Goal: Task Accomplishment & Management: Use online tool/utility

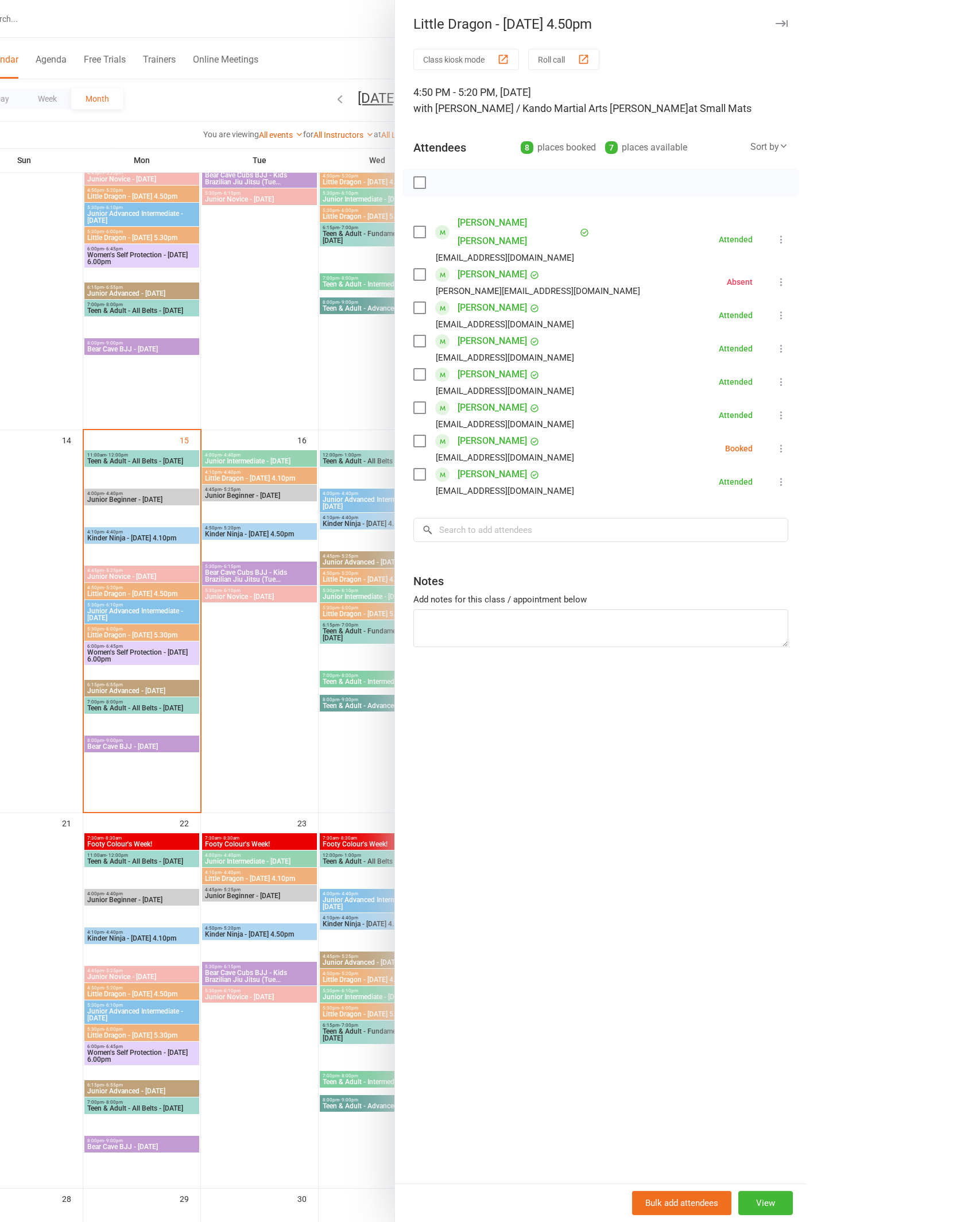
scroll to position [586, 0]
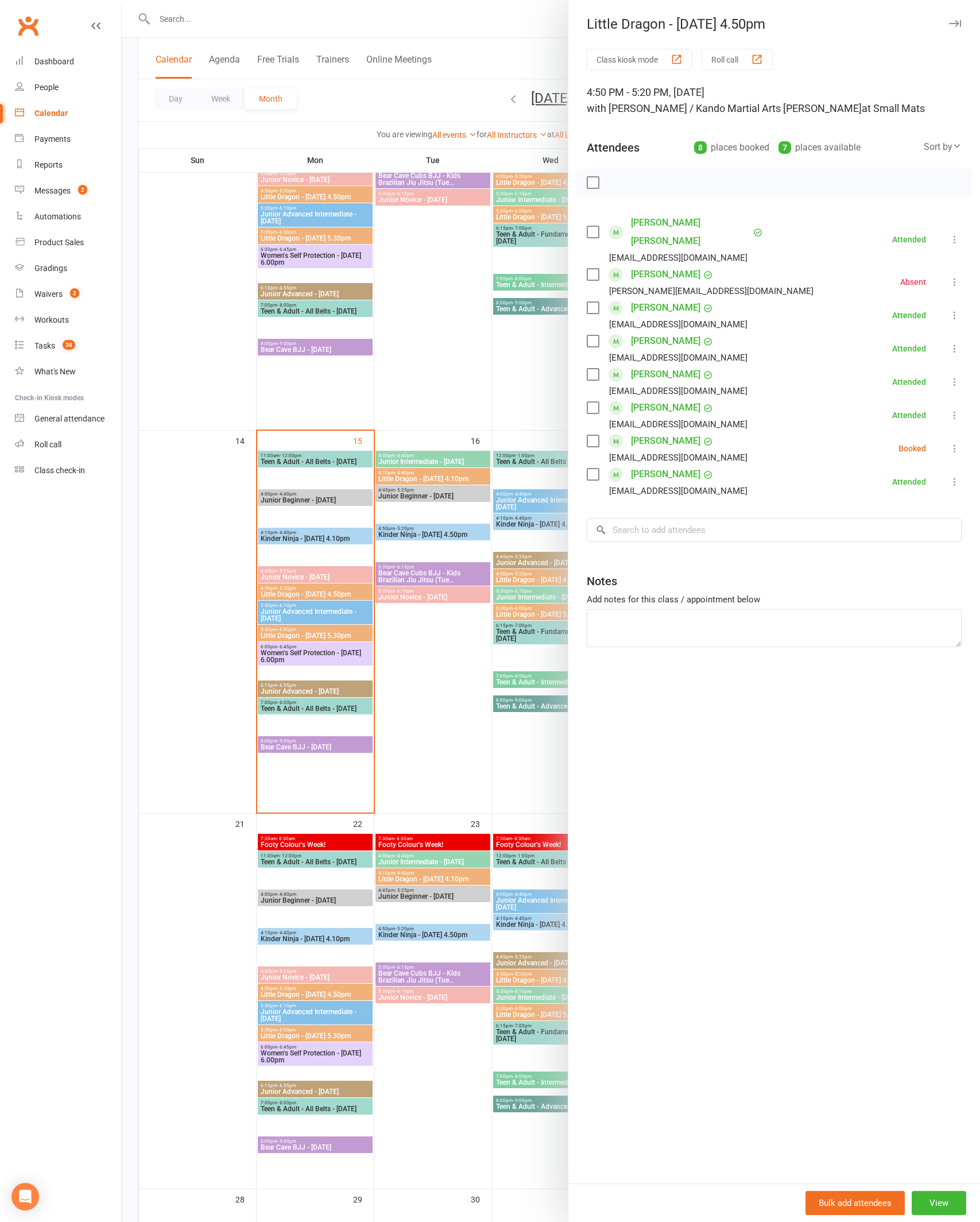
click at [959, 443] on icon at bounding box center [954, 449] width 12 height 12
click at [909, 505] on link "Check in" at bounding box center [898, 516] width 123 height 23
click at [195, 744] on div at bounding box center [550, 611] width 858 height 1222
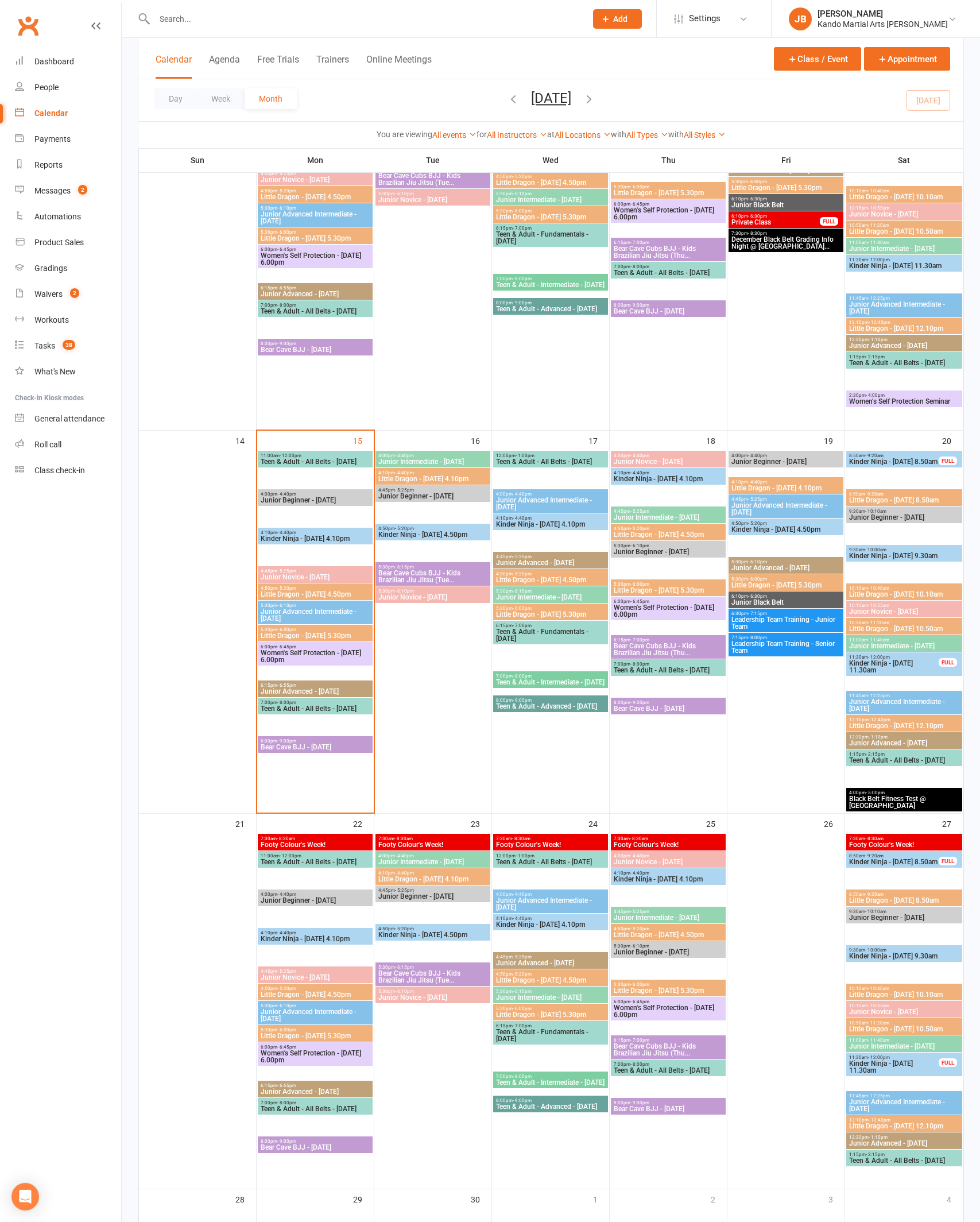
click at [268, 636] on span "Little Dragon - [DATE] 5.30pm" at bounding box center [315, 635] width 110 height 7
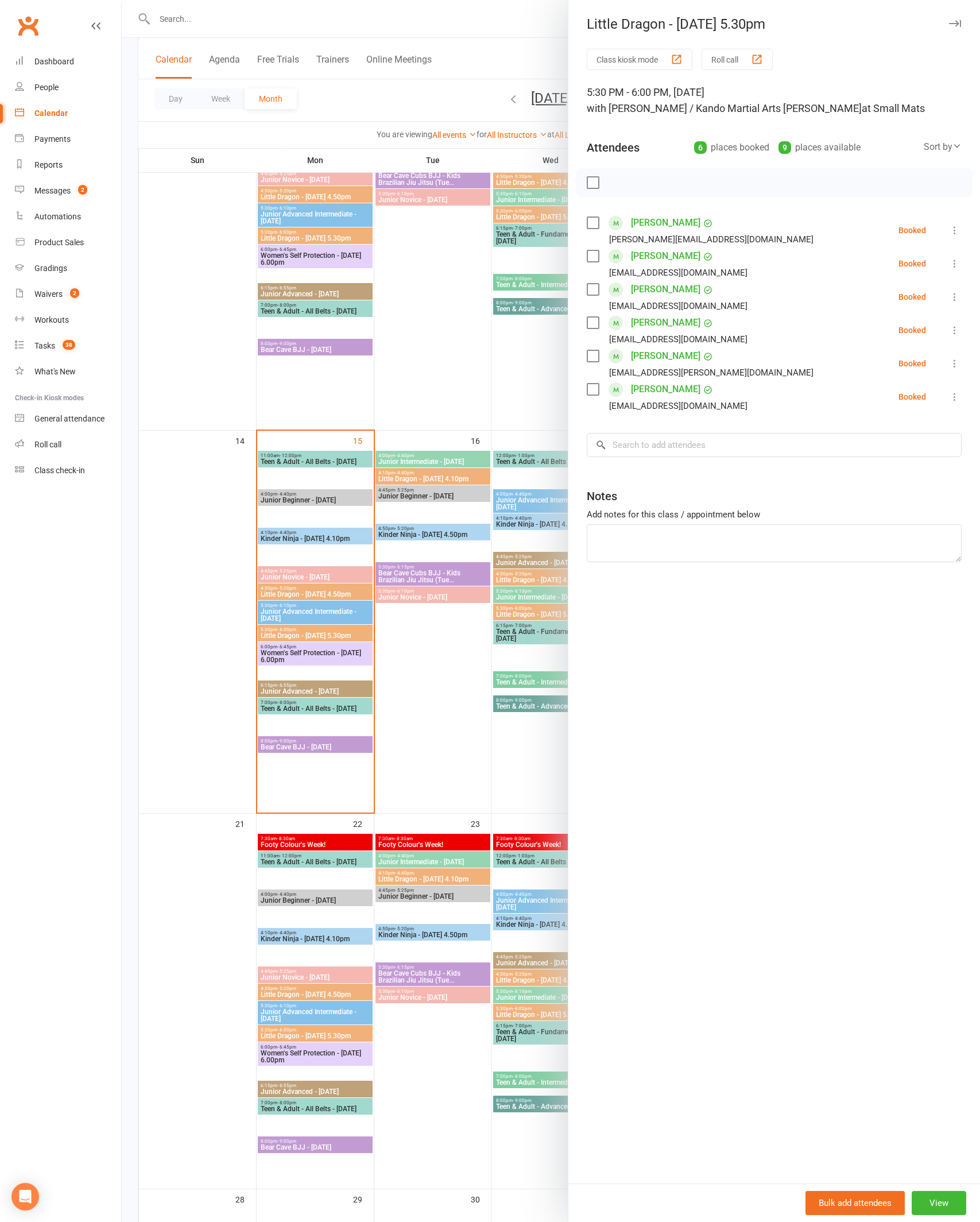
click at [959, 357] on button at bounding box center [954, 364] width 14 height 14
click at [899, 441] on link "Check in" at bounding box center [898, 431] width 123 height 23
click at [958, 397] on icon at bounding box center [954, 396] width 12 height 12
click at [899, 468] on link "Check in" at bounding box center [898, 465] width 123 height 23
click at [180, 691] on div at bounding box center [550, 611] width 858 height 1222
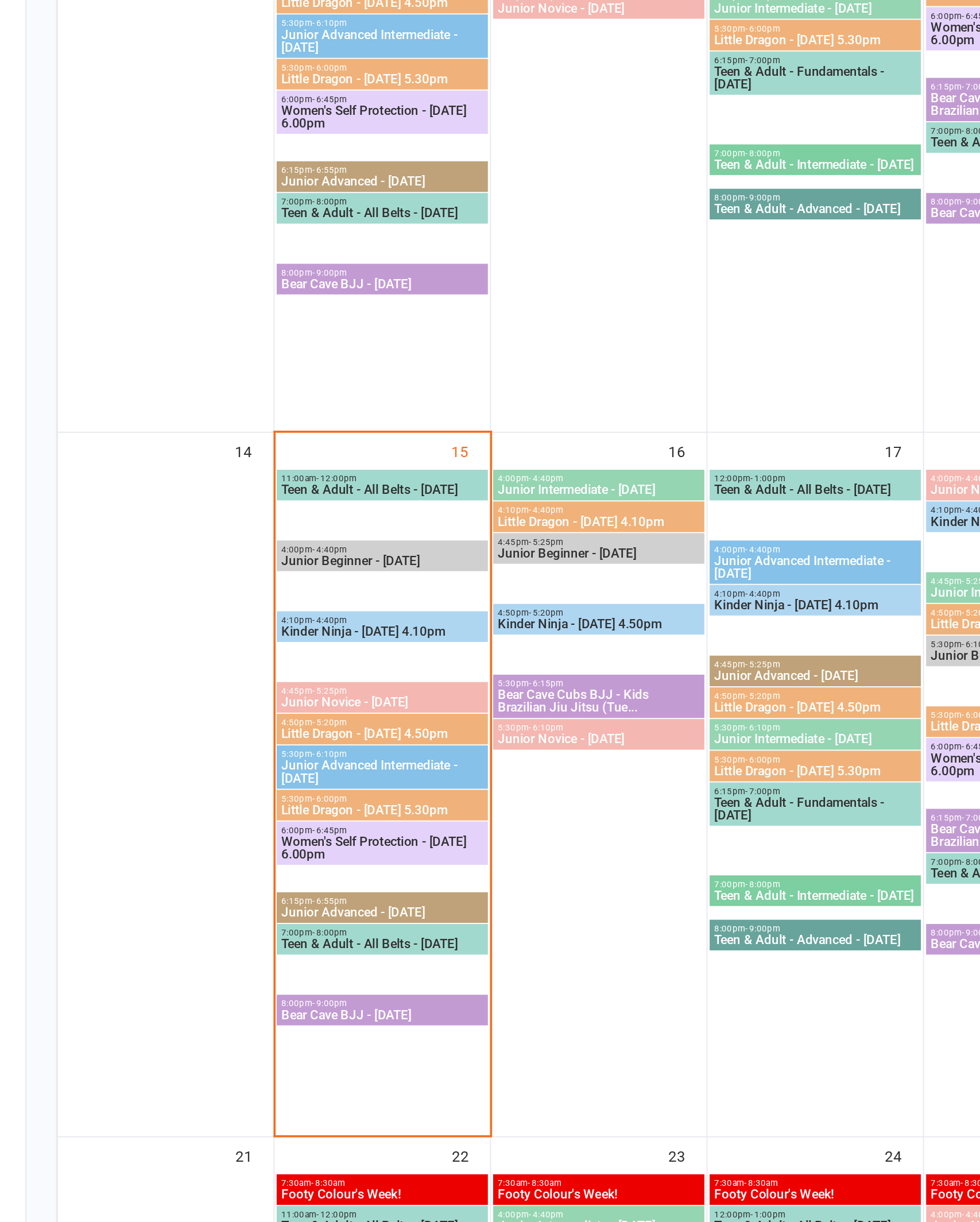
click at [277, 586] on span "- 5:20pm" at bounding box center [286, 588] width 19 height 5
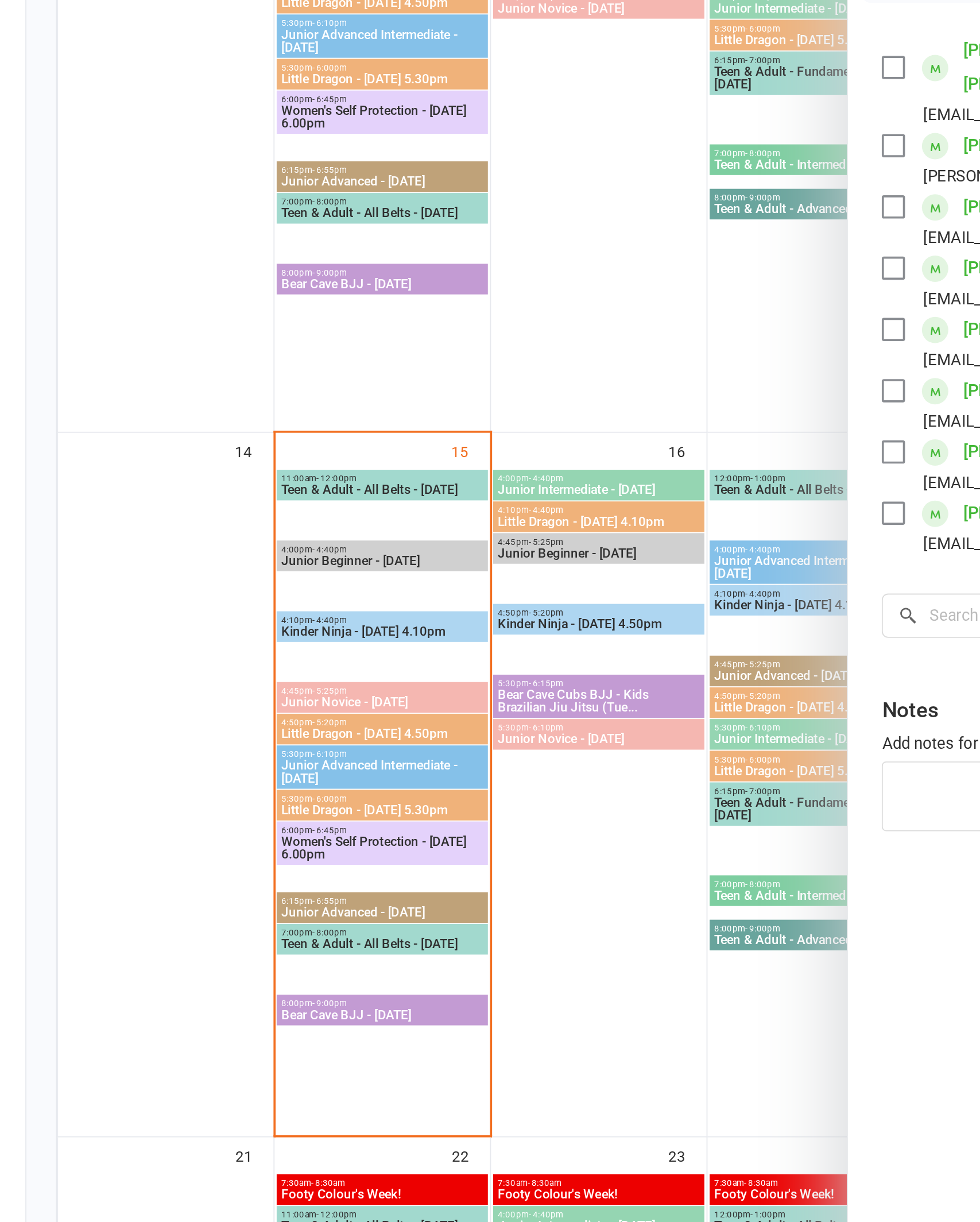
scroll to position [515, 0]
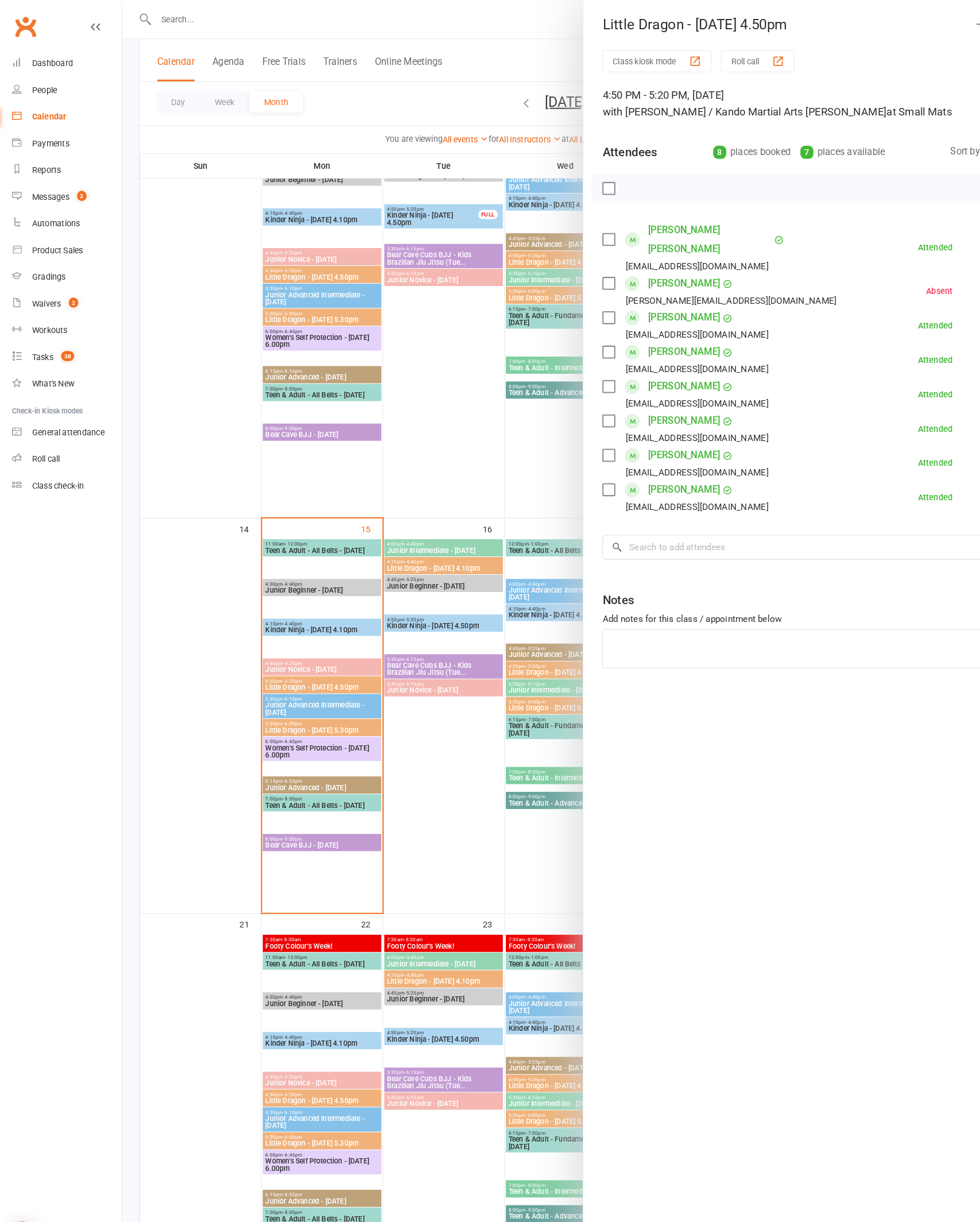
click at [655, 299] on link "[PERSON_NAME]" at bounding box center [665, 308] width 69 height 19
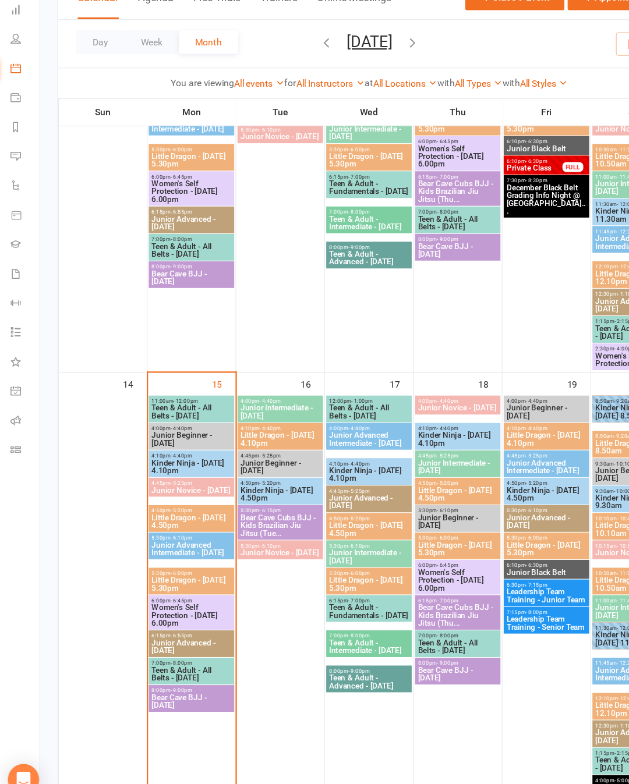
scroll to position [632, 0]
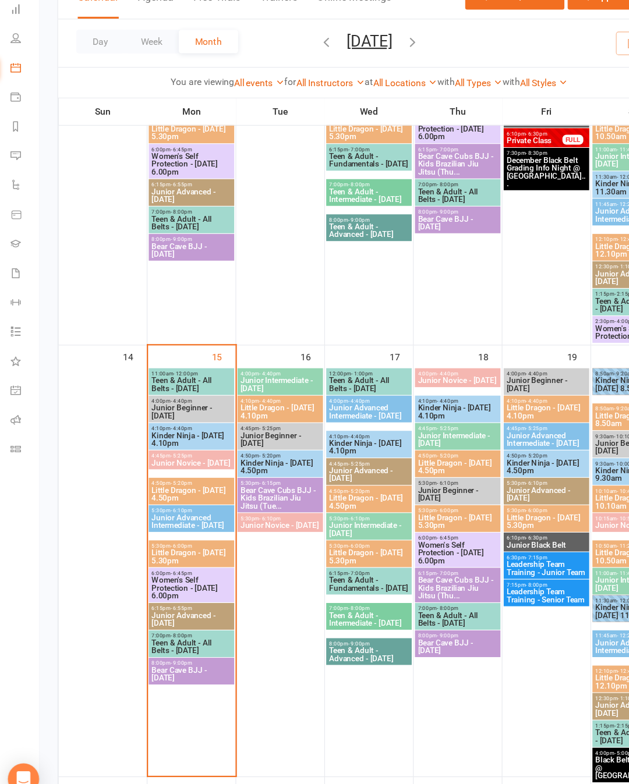
click at [175, 497] on span "Little Dragon - [DATE] 4.50pm" at bounding box center [176, 504] width 72 height 14
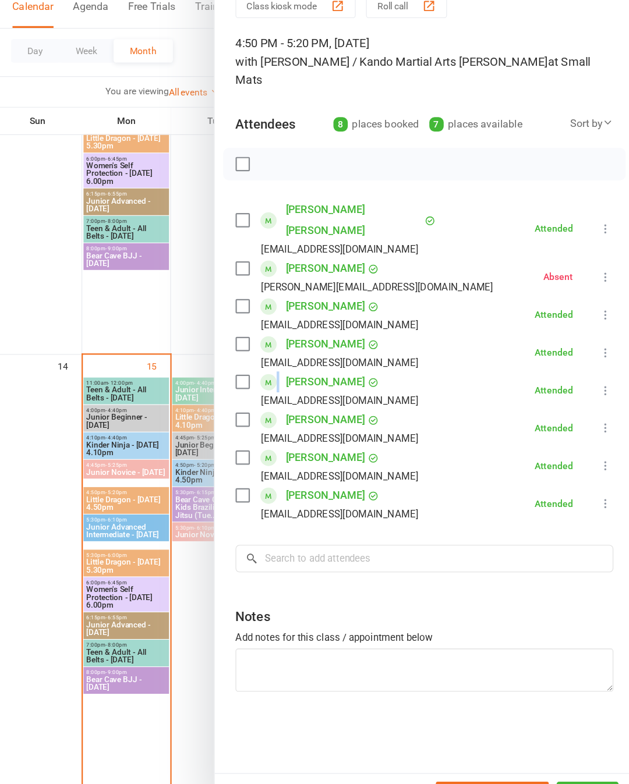
click at [467, 595] on div "Class kiosk mode Roll call 4:50 PM - 5:20 PM, [DATE] with [PERSON_NAME] / Kando…" at bounding box center [441, 397] width 374 height 696
click at [318, 454] on link "[PERSON_NAME]" at bounding box center [353, 463] width 70 height 19
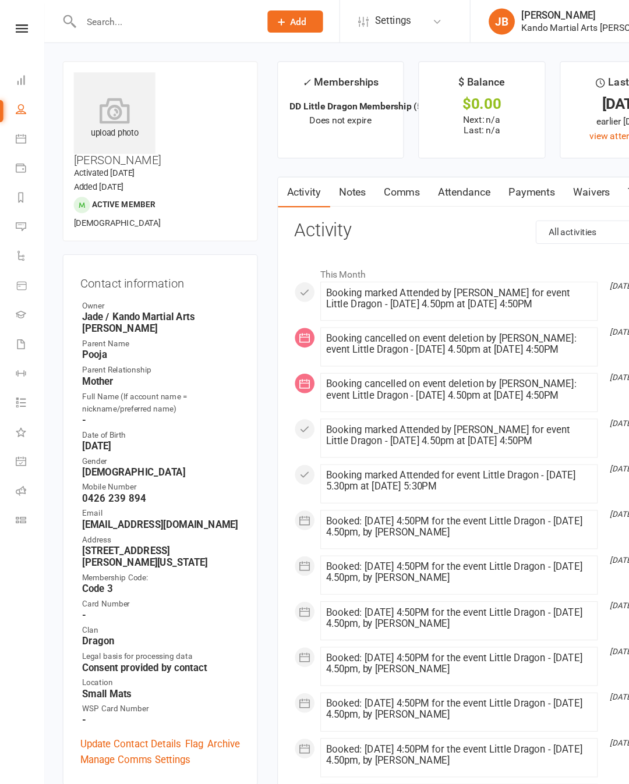
click at [11, 137] on li "Calendar" at bounding box center [19, 125] width 39 height 26
click at [8, 126] on li "Calendar" at bounding box center [19, 125] width 39 height 26
click at [11, 126] on li "Calendar" at bounding box center [19, 125] width 39 height 26
click at [23, 27] on icon at bounding box center [19, 26] width 11 height 8
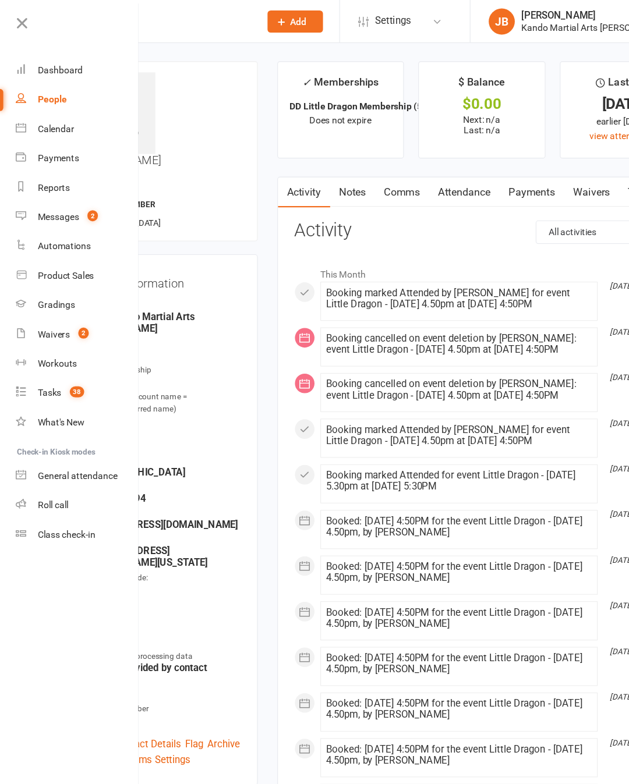
click at [44, 115] on div "Calendar" at bounding box center [50, 114] width 33 height 9
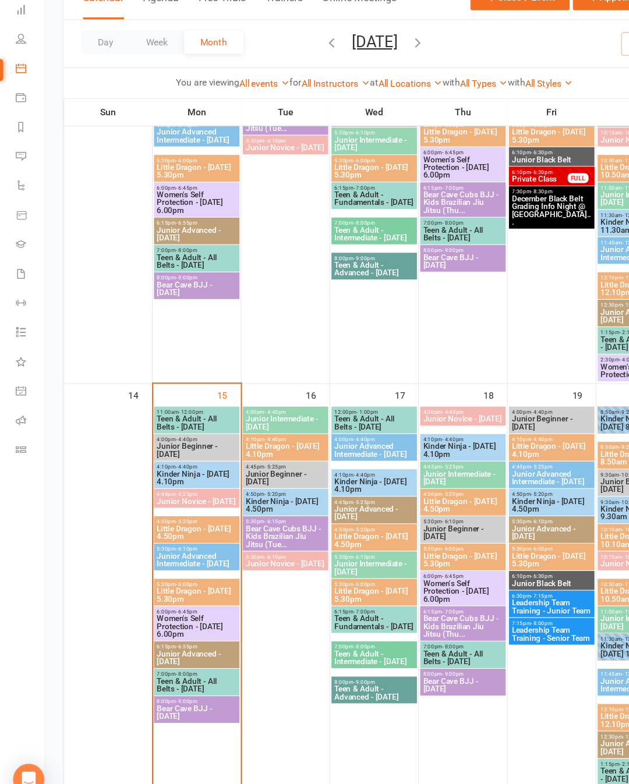
scroll to position [603, 0]
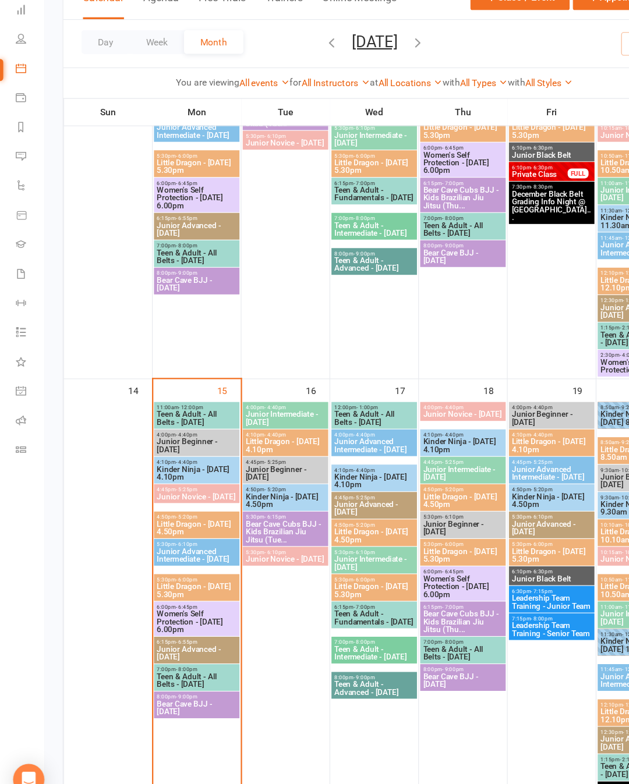
click at [148, 583] on span "Little Dragon - [DATE] 5.30pm" at bounding box center [176, 590] width 72 height 14
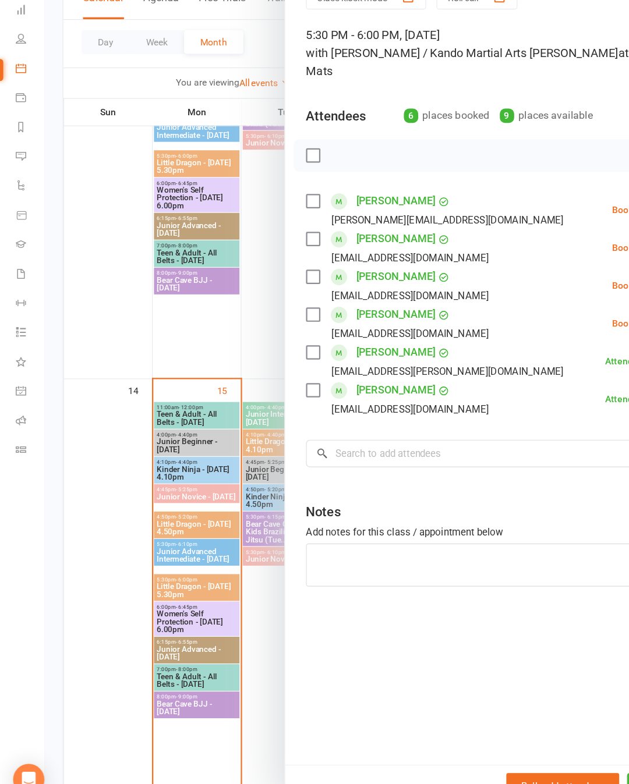
scroll to position [604, 0]
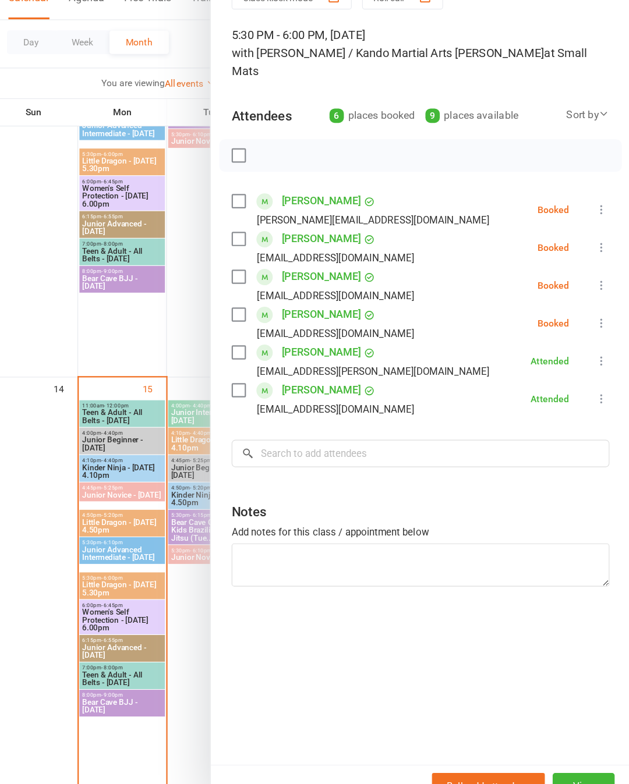
click at [597, 311] on icon at bounding box center [603, 317] width 12 height 12
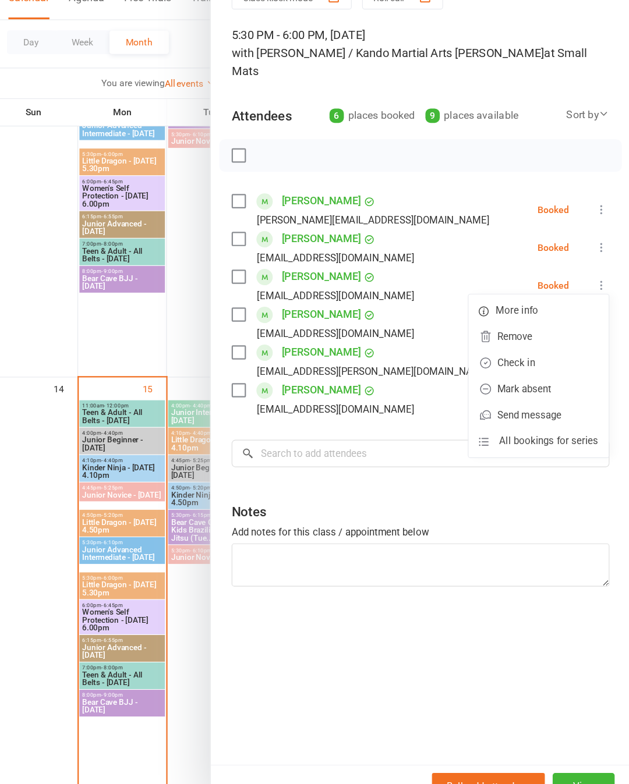
click at [491, 375] on link "Check in" at bounding box center [546, 386] width 125 height 23
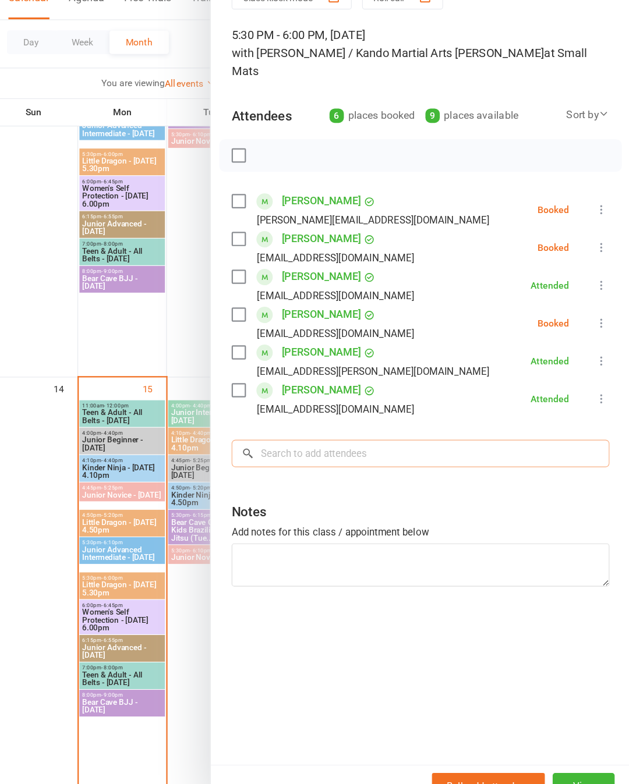
click at [438, 455] on input "search" at bounding box center [441, 467] width 337 height 24
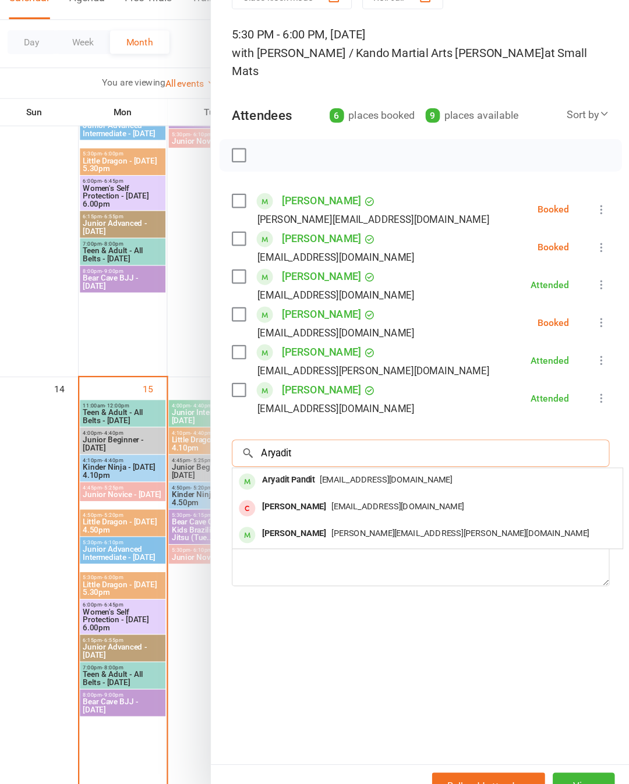
type input "Aryadit"
click at [381, 487] on span "[EMAIL_ADDRESS][DOMAIN_NAME]" at bounding box center [411, 491] width 118 height 9
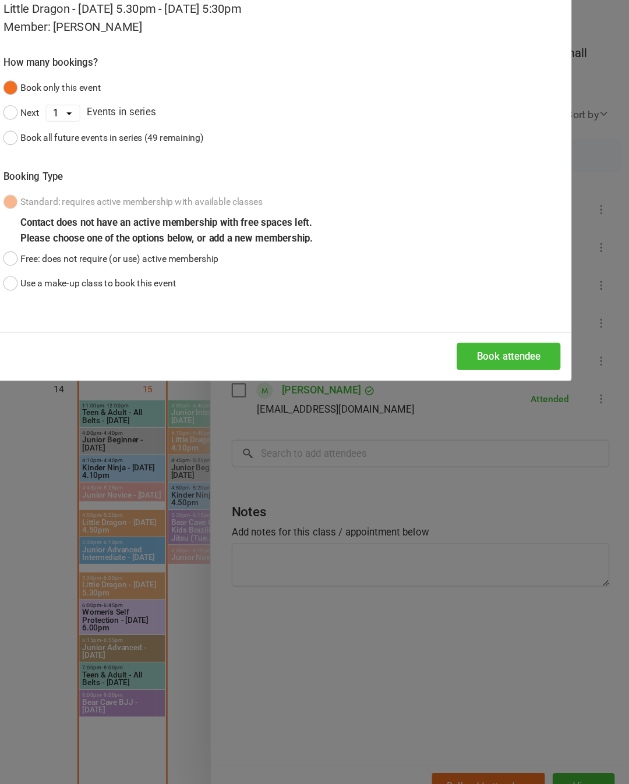
click at [474, 369] on button "Book attendee" at bounding box center [520, 381] width 93 height 24
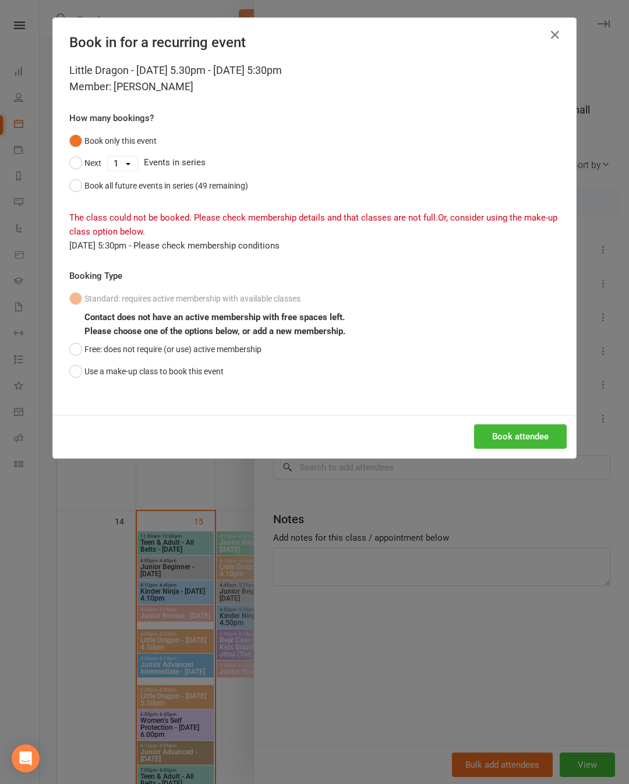
scroll to position [491, 0]
click at [70, 383] on button "Use a make-up class to book this event" at bounding box center [146, 371] width 154 height 22
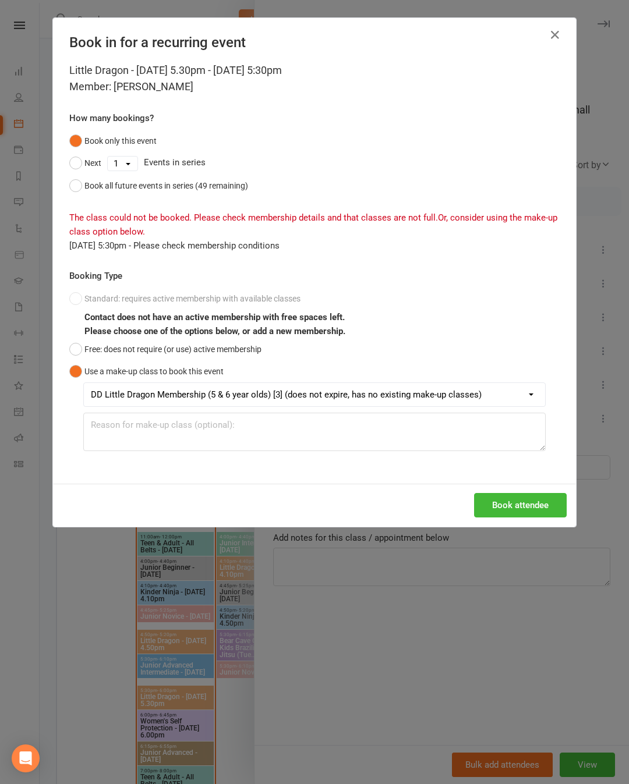
click at [512, 509] on button "Book attendee" at bounding box center [520, 505] width 93 height 24
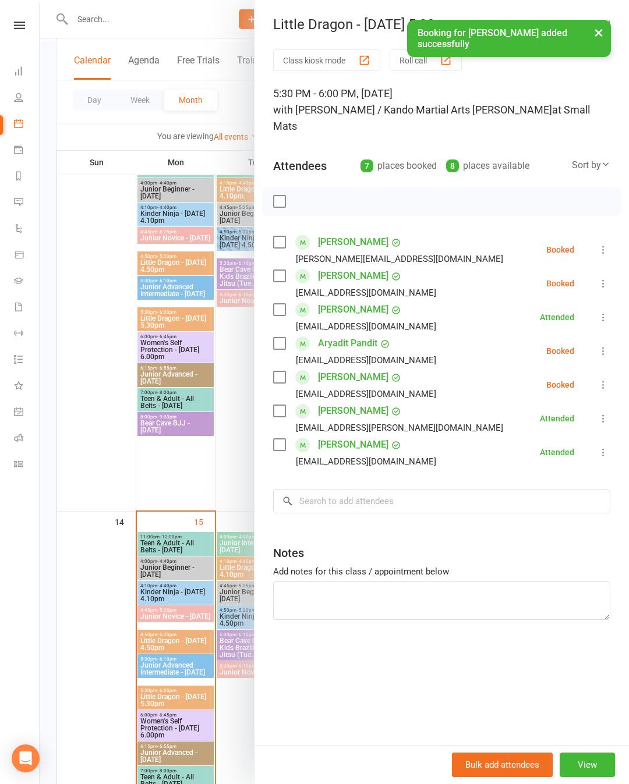
click at [608, 334] on li "Aryadit Pandit [EMAIL_ADDRESS][DOMAIN_NAME] Booked More info Remove Check in Ma…" at bounding box center [441, 351] width 337 height 34
click at [605, 345] on icon at bounding box center [603, 351] width 12 height 12
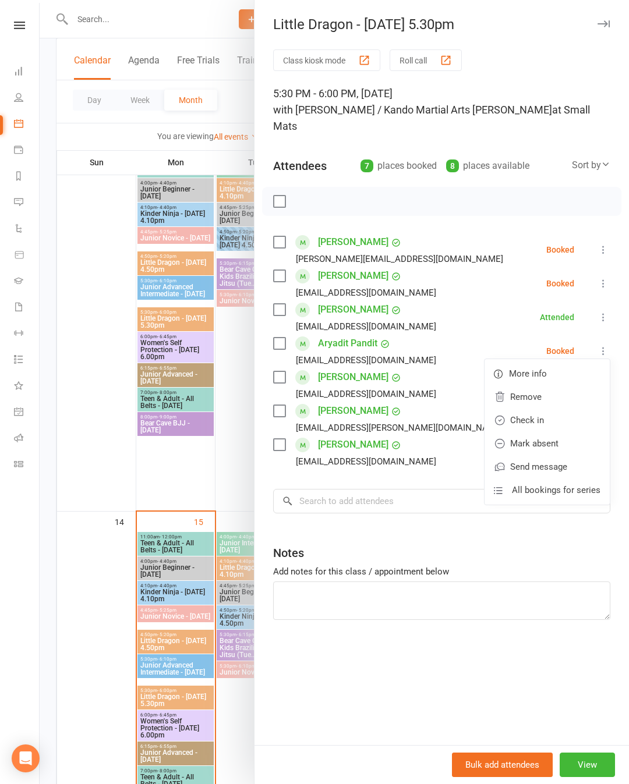
click at [562, 409] on link "Check in" at bounding box center [546, 420] width 125 height 23
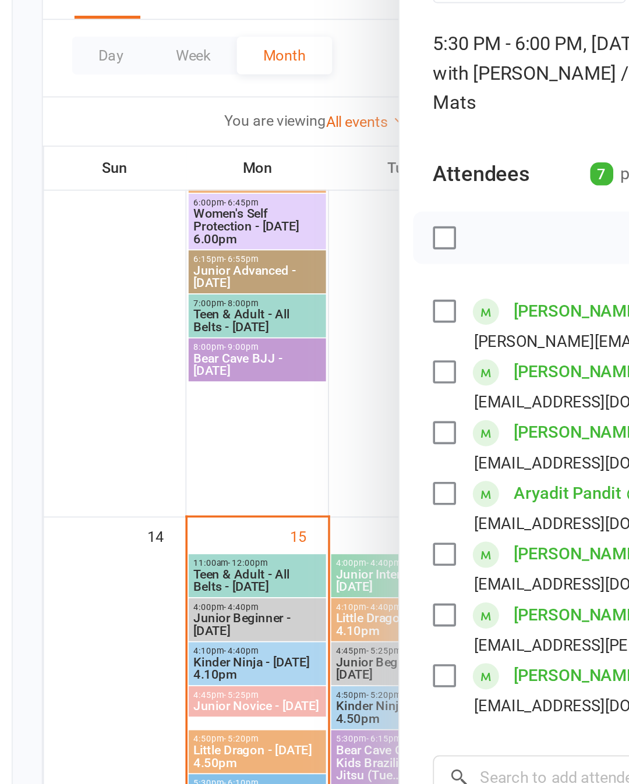
scroll to position [491, 0]
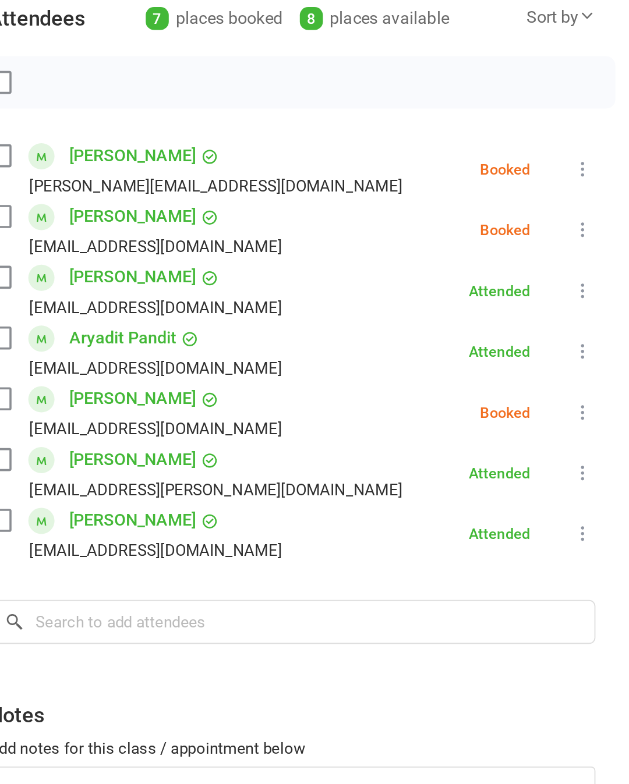
click at [597, 244] on icon at bounding box center [603, 250] width 12 height 12
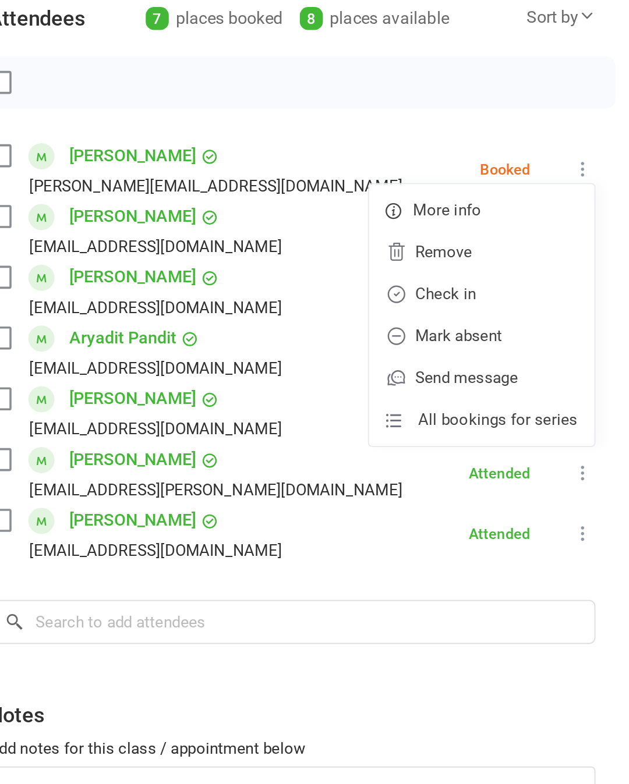
click at [484, 307] on link "Check in" at bounding box center [546, 318] width 125 height 23
